Goal: Task Accomplishment & Management: Use online tool/utility

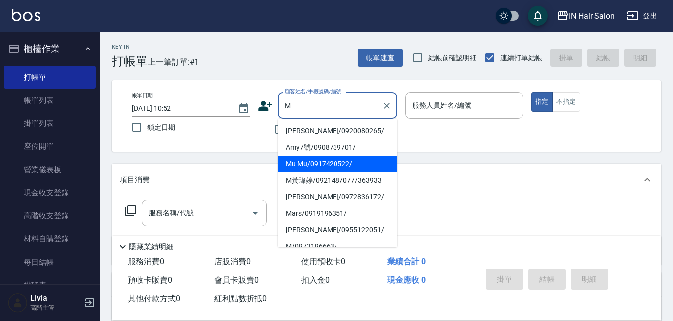
click at [301, 167] on li "Mu Mu/0917420522/" at bounding box center [338, 164] width 120 height 16
type input "Mu Mu/0917420522/"
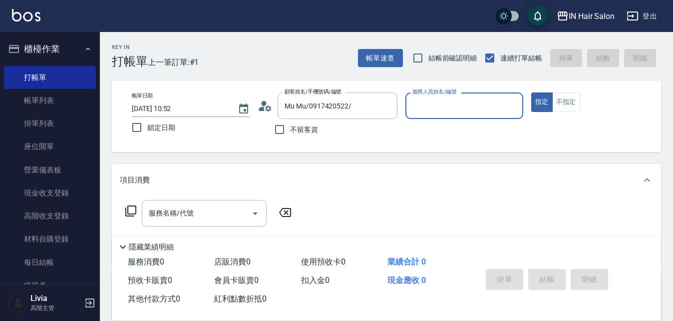
type input "8號店長Livia-8"
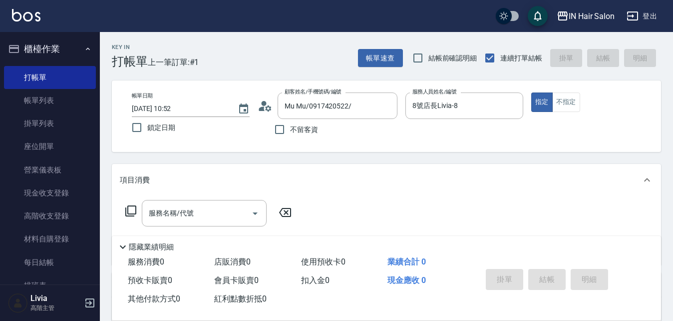
click at [130, 208] on icon at bounding box center [131, 211] width 12 height 12
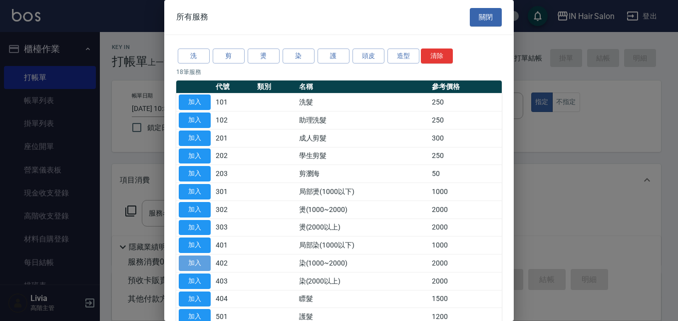
click at [196, 261] on button "加入" at bounding box center [195, 262] width 32 height 15
type input "染(1000~2000)(402)"
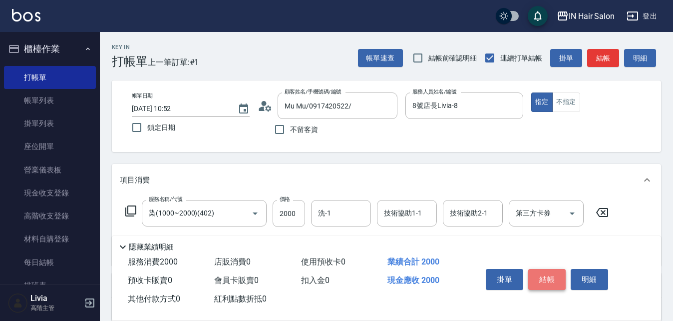
click at [546, 276] on button "結帳" at bounding box center [547, 279] width 37 height 21
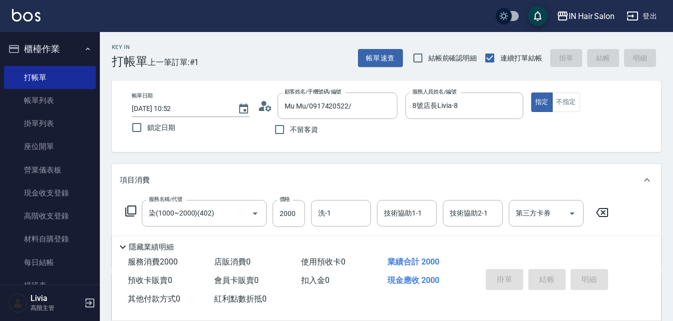
type input "[DATE] 14:52"
